Goal: Navigation & Orientation: Find specific page/section

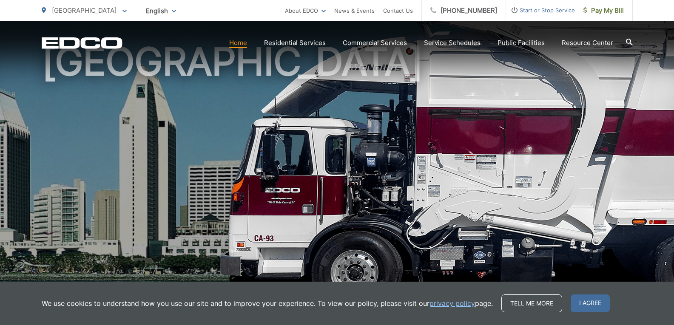
scroll to position [85, 0]
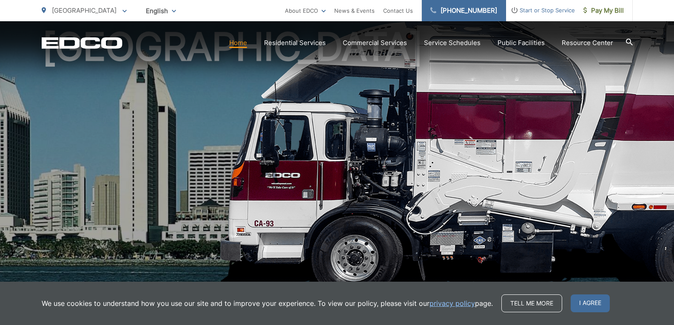
click at [473, 12] on link "[PHONE_NUMBER]" at bounding box center [464, 10] width 84 height 21
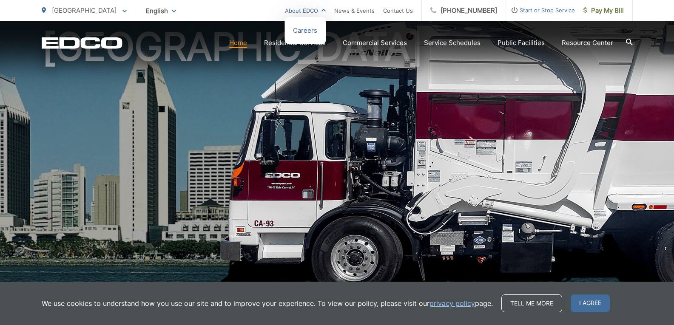
click at [326, 15] on link "About EDCO" at bounding box center [305, 11] width 41 height 10
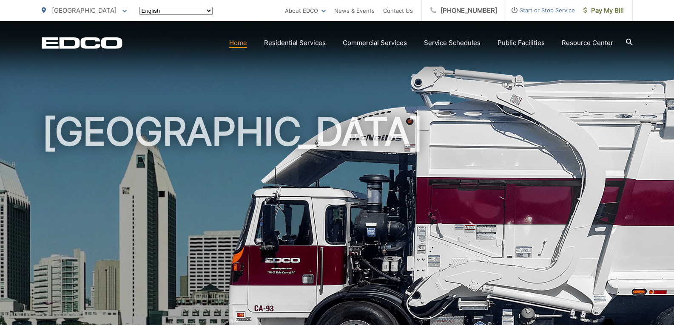
scroll to position [85, 0]
